Goal: Obtain resource: Obtain resource

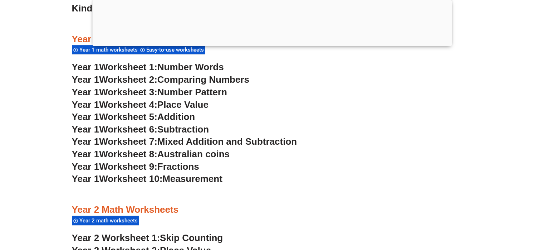
scroll to position [337, 0]
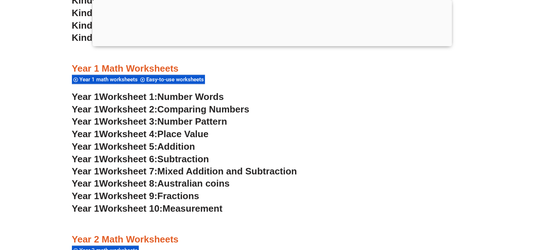
scroll to position [692, 0]
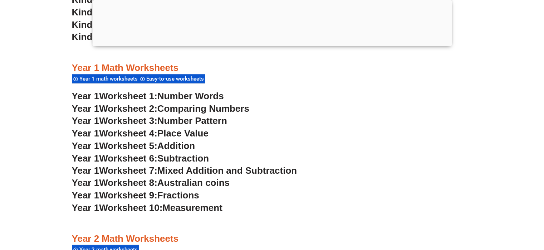
click at [204, 94] on span "Number Words" at bounding box center [190, 95] width 66 height 11
click at [200, 109] on span "Comparing Numbers" at bounding box center [203, 108] width 92 height 11
click at [202, 134] on span "Place Value" at bounding box center [182, 133] width 51 height 11
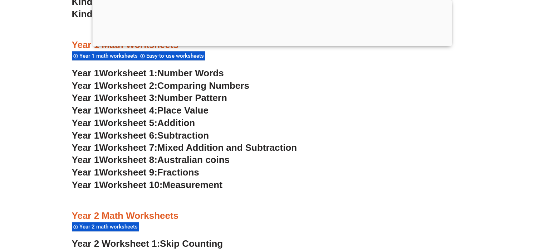
click at [208, 185] on span "Measurement" at bounding box center [192, 184] width 60 height 11
click at [195, 172] on span "Fractions" at bounding box center [178, 172] width 42 height 11
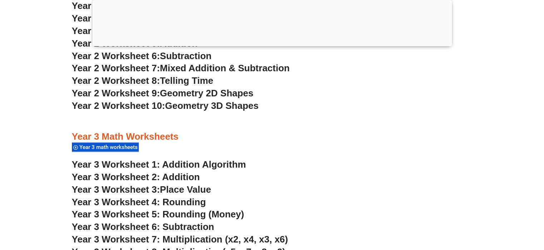
scroll to position [950, 0]
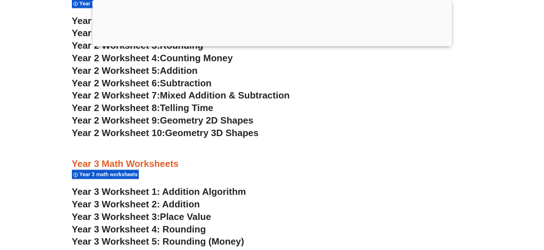
click at [225, 118] on span "Geometry 2D Shapes" at bounding box center [206, 120] width 93 height 11
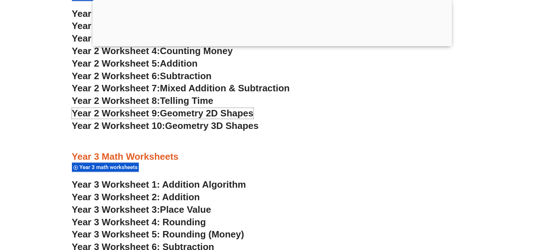
scroll to position [928, 0]
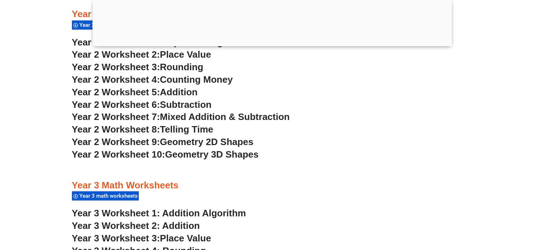
click at [199, 125] on span "Telling Time" at bounding box center [186, 129] width 53 height 11
